Goal: Transaction & Acquisition: Book appointment/travel/reservation

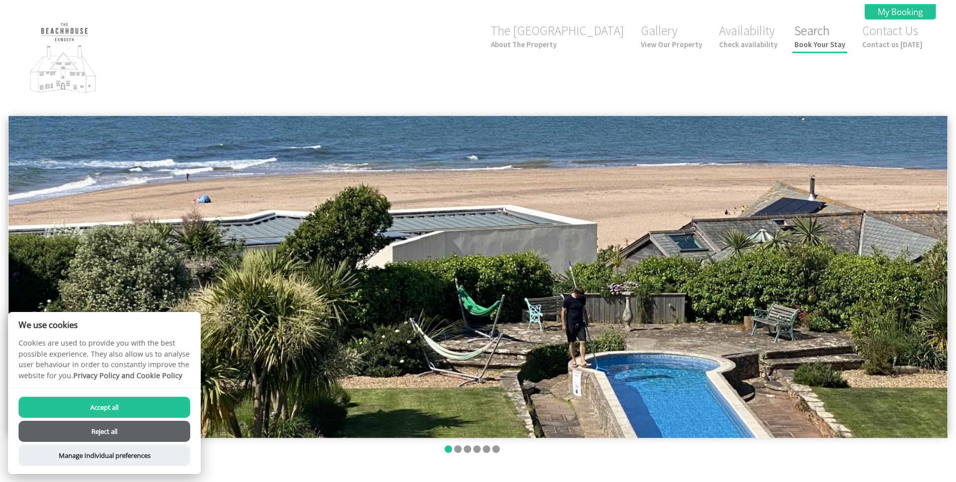
click at [814, 31] on link "Search Book Your Stay" at bounding box center [819, 36] width 51 height 27
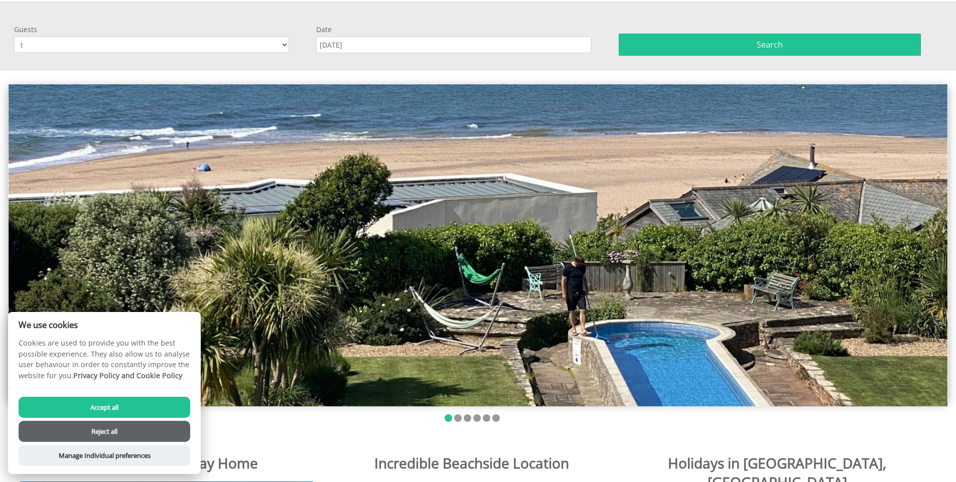
scroll to position [115, 0]
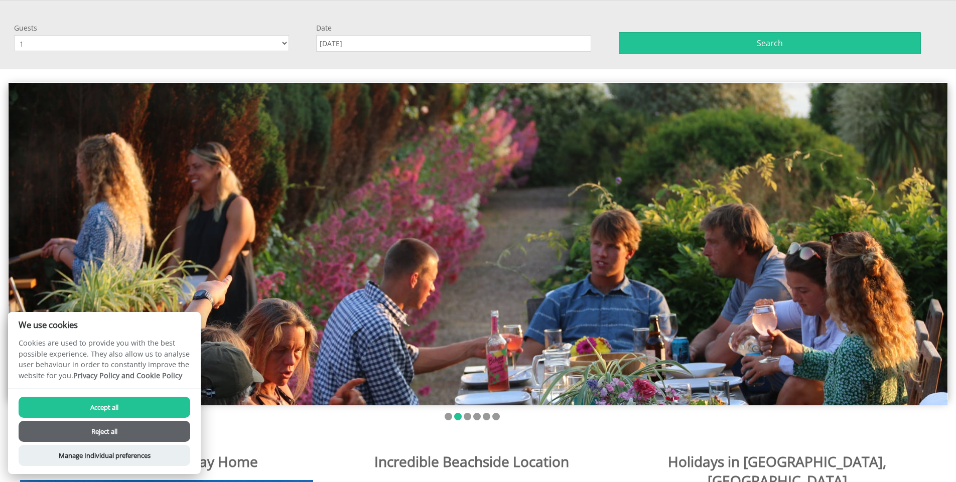
select select "2"
click at [14, 35] on select "1 2 3 4 5 6 7 8 9 10 11 12 13 14 15 16 17 18 19 20" at bounding box center [151, 43] width 275 height 16
click at [397, 46] on input "[DATE]" at bounding box center [453, 43] width 275 height 17
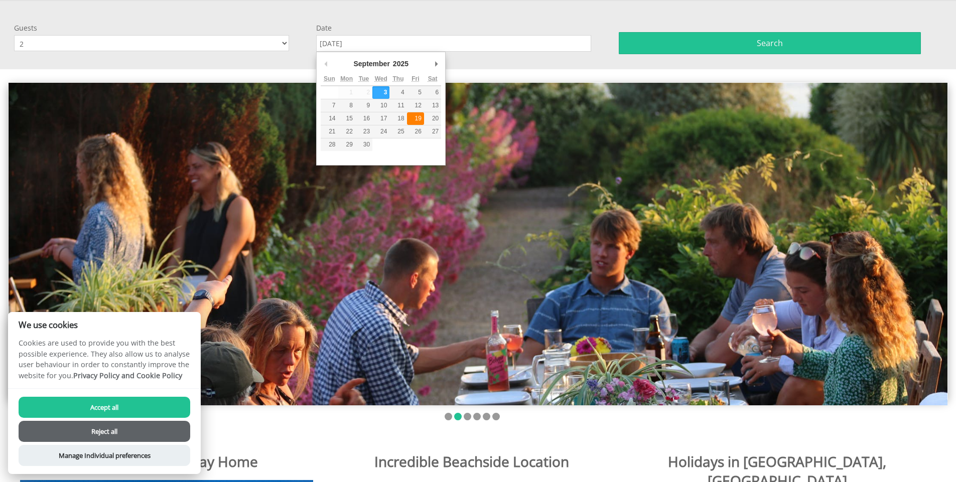
type input "[DATE]"
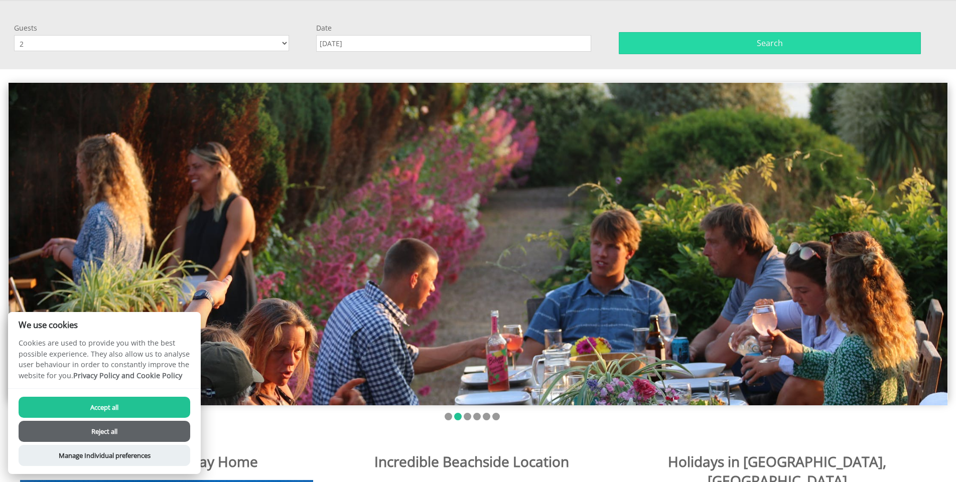
click at [704, 48] on button "Search" at bounding box center [770, 43] width 302 height 22
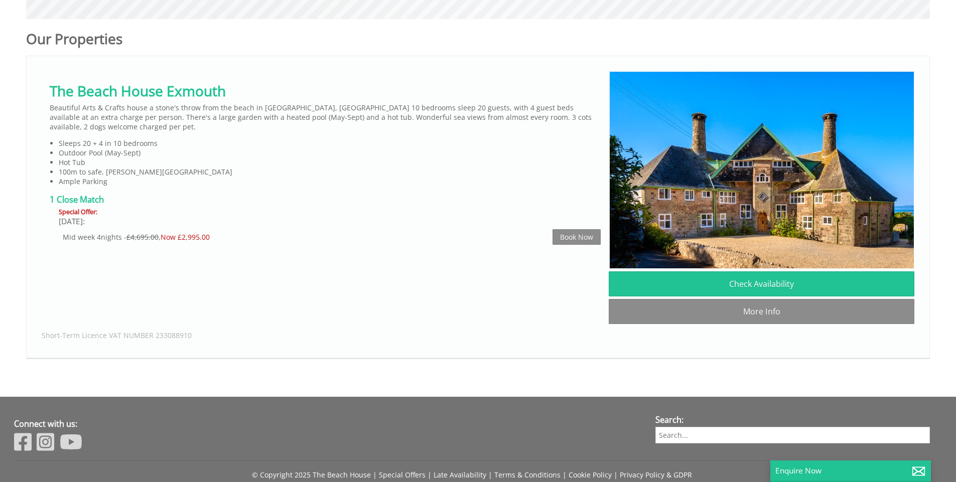
scroll to position [609, 0]
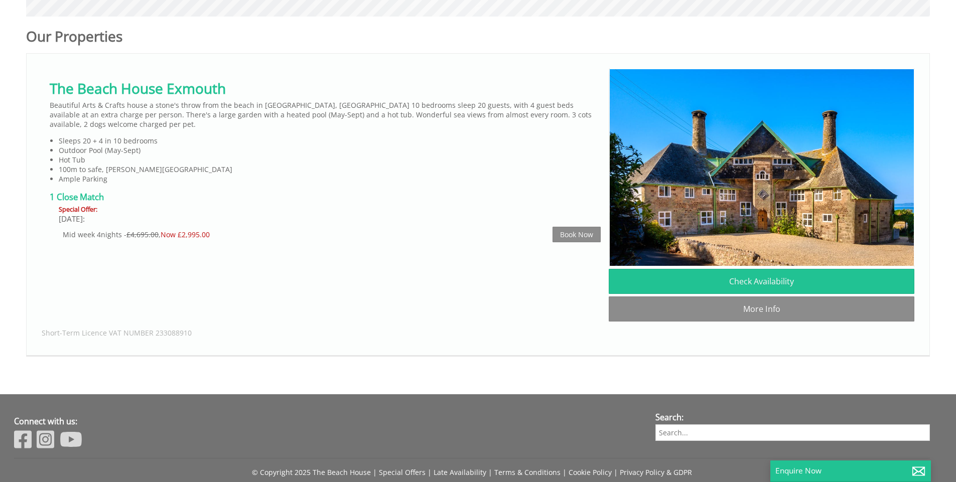
drag, startPoint x: 963, startPoint y: 119, endPoint x: 963, endPoint y: 361, distance: 241.8
